Goal: Find specific page/section

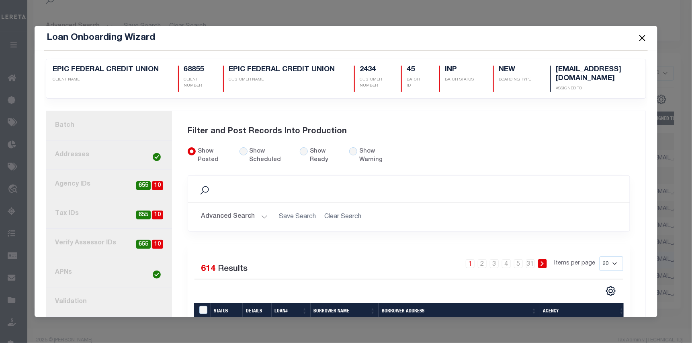
scroll to position [124, 0]
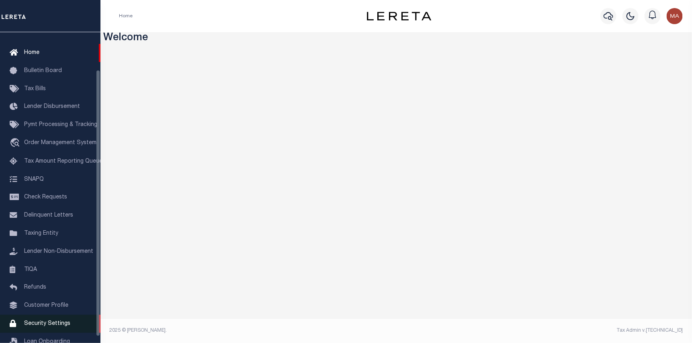
scroll to position [51, 0]
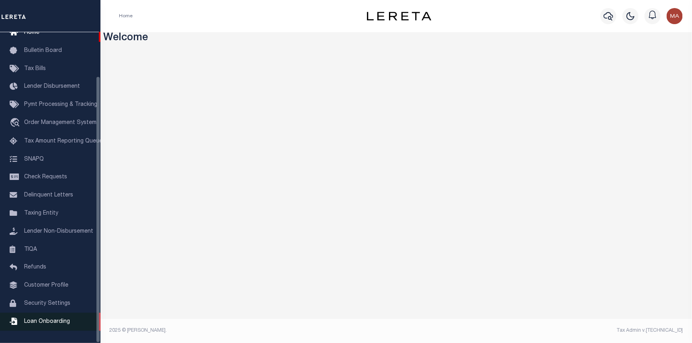
click at [62, 319] on span "Loan Onboarding" at bounding box center [47, 321] width 46 height 6
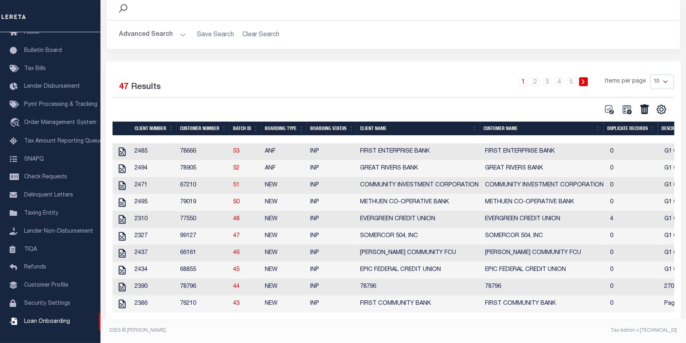
scroll to position [76, 0]
click at [174, 27] on button "Advanced Search" at bounding box center [152, 35] width 67 height 16
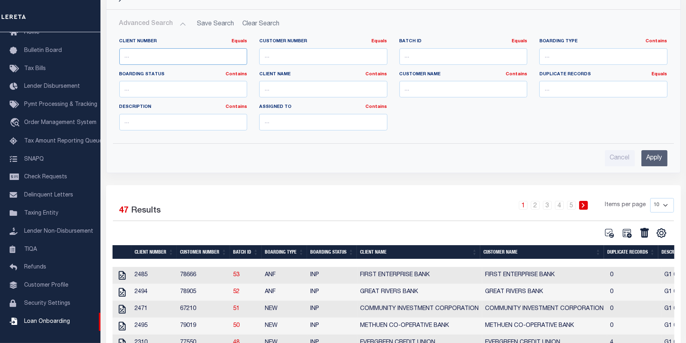
click at [186, 54] on input "number" at bounding box center [183, 56] width 128 height 16
type input "78786"
click at [656, 157] on input "Apply" at bounding box center [655, 158] width 26 height 16
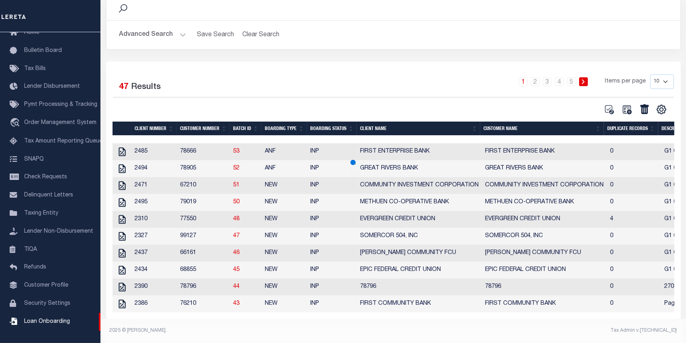
scroll to position [0, 0]
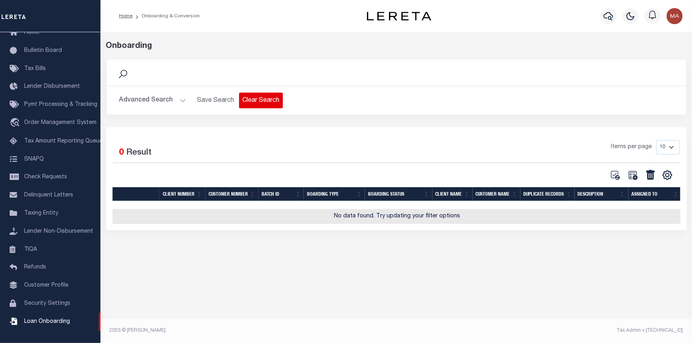
click at [266, 99] on button "Clear Search" at bounding box center [261, 100] width 44 height 16
